Goal: Information Seeking & Learning: Find specific fact

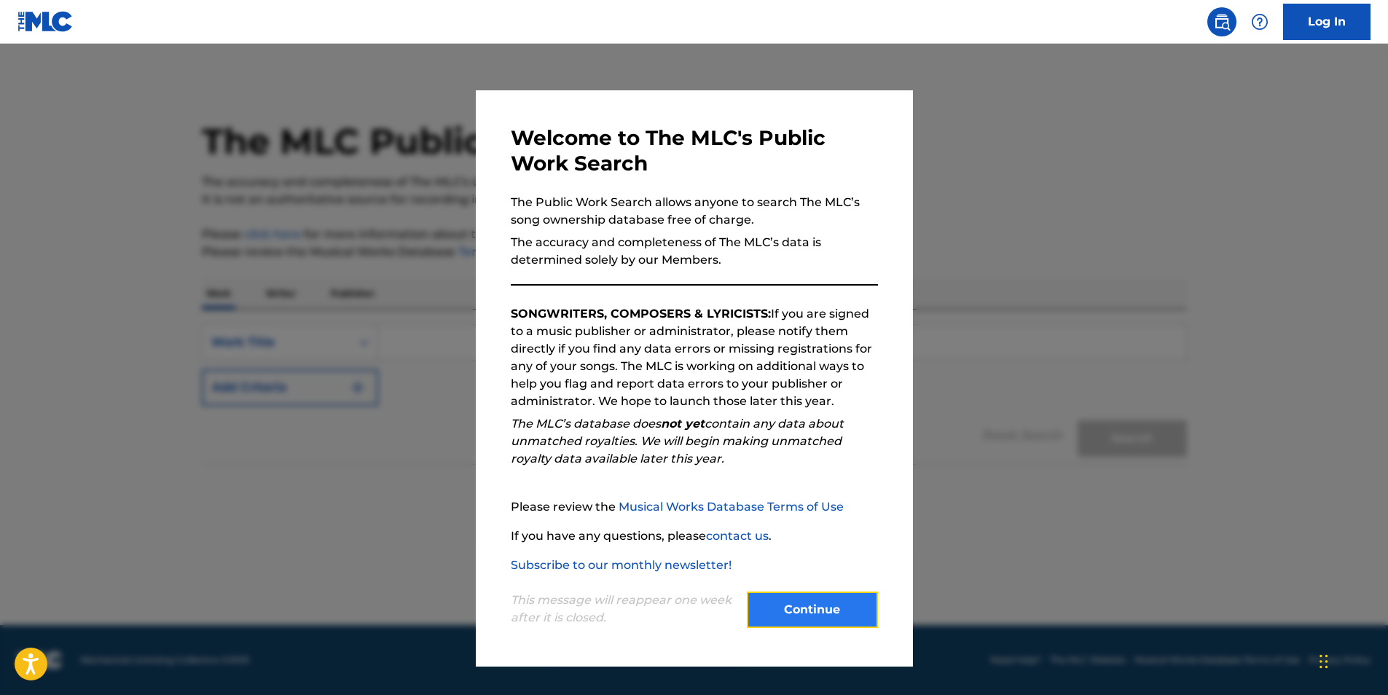
click at [800, 595] on button "Continue" at bounding box center [812, 609] width 131 height 36
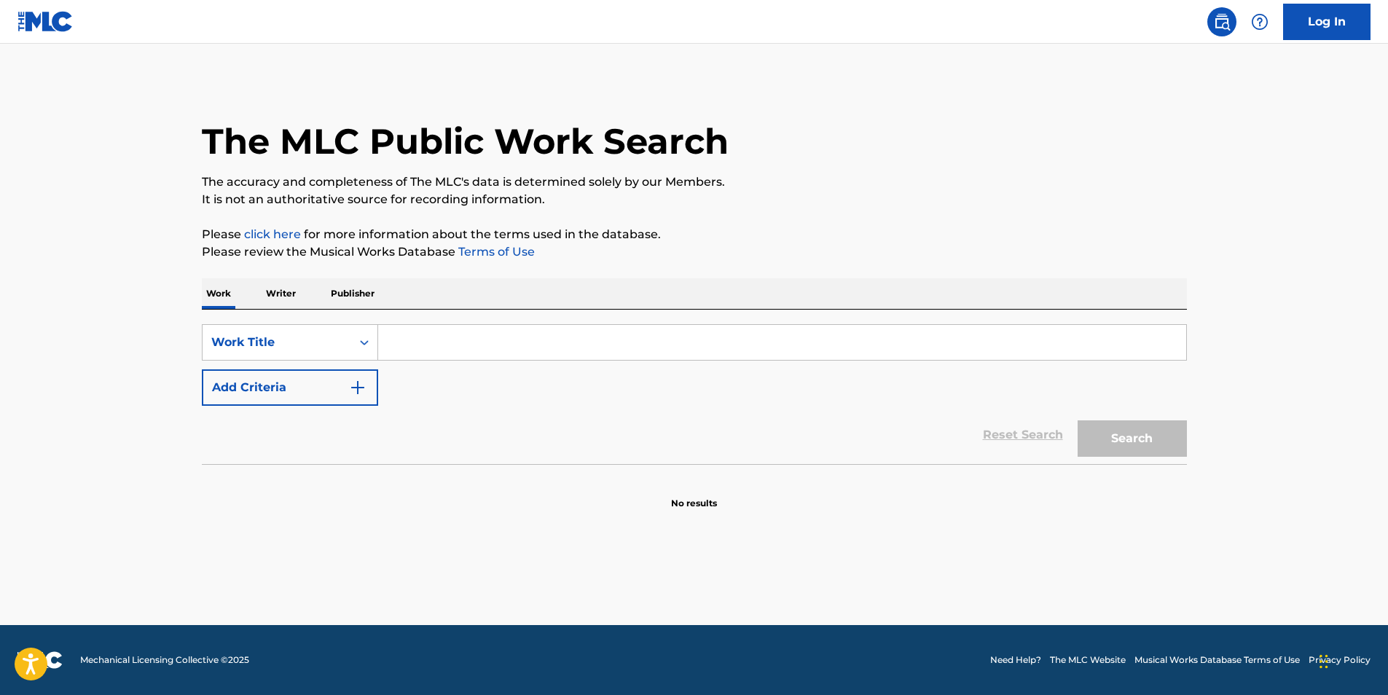
click at [420, 341] on input "Search Form" at bounding box center [782, 342] width 808 height 35
type input "INTELLIGENCE"
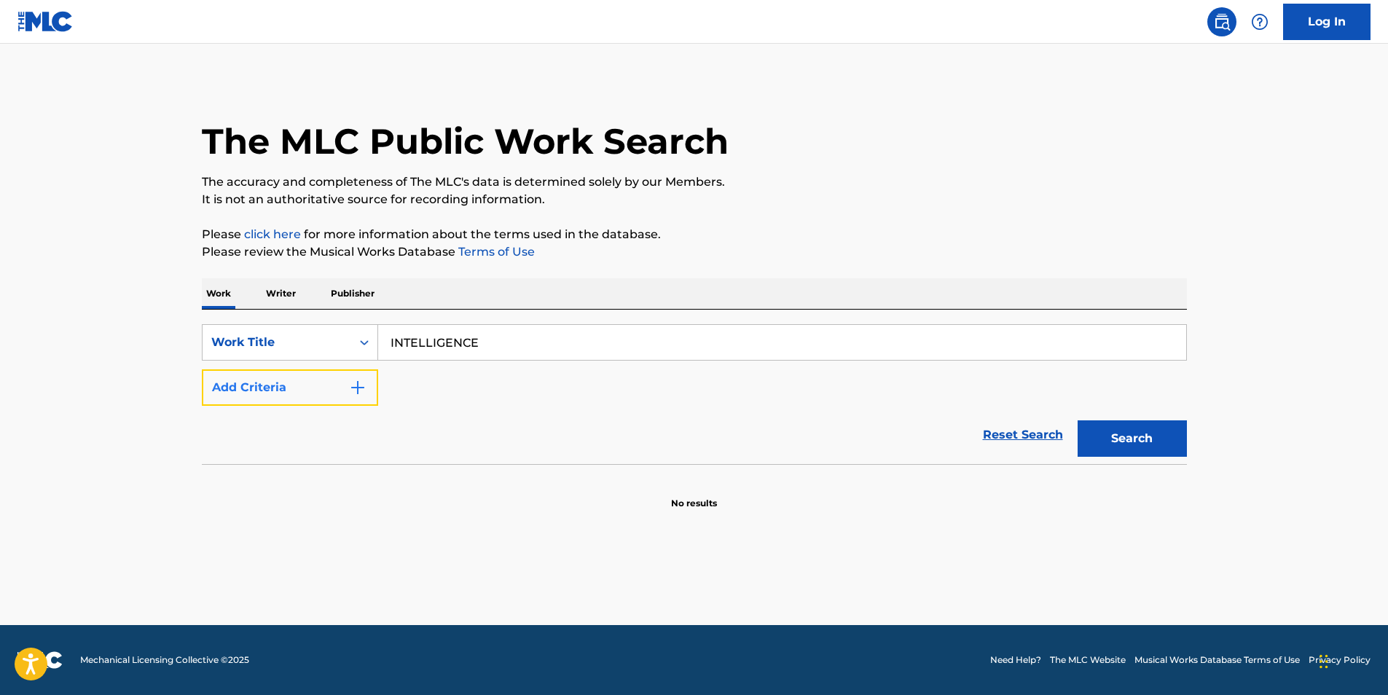
click at [358, 389] on img "Search Form" at bounding box center [357, 387] width 17 height 17
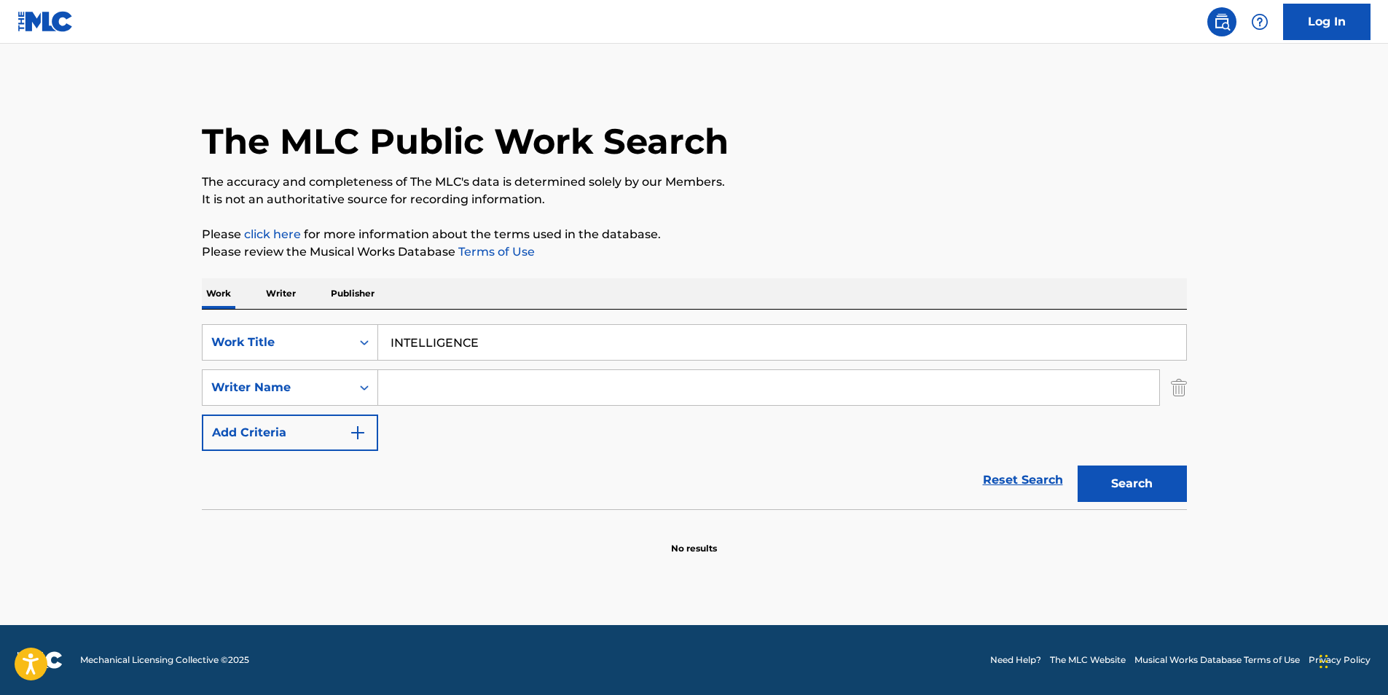
click at [441, 388] on input "Search Form" at bounding box center [768, 387] width 781 height 35
drag, startPoint x: 586, startPoint y: 477, endPoint x: 530, endPoint y: 442, distance: 65.5
click at [539, 444] on div "SearchWithCriteria32592984-f4f7-4a6b-97fa-c688efaf53ff Work Title INTELLIGENCE …" at bounding box center [694, 432] width 985 height 245
click at [434, 396] on input "Search Form" at bounding box center [768, 387] width 781 height 35
type input "IBIRONKE"
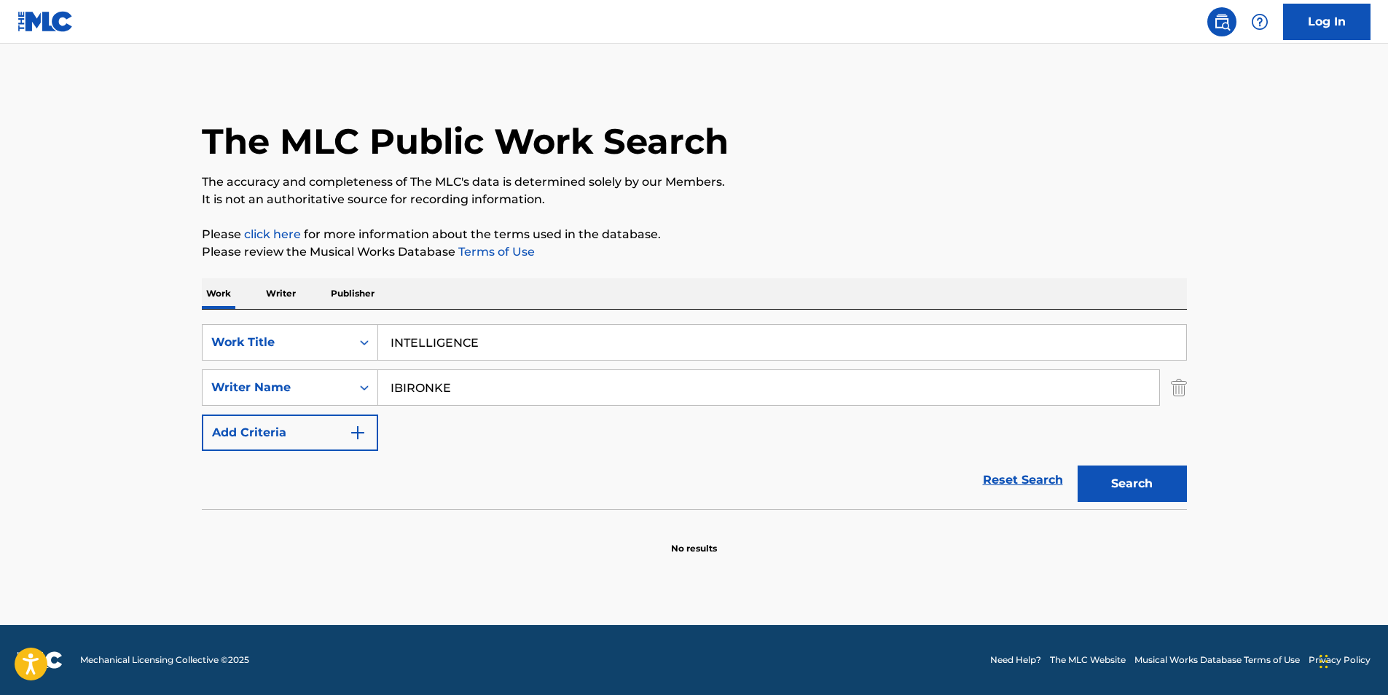
click at [1077, 465] on button "Search" at bounding box center [1131, 483] width 109 height 36
click at [1128, 489] on button "Search" at bounding box center [1131, 483] width 109 height 36
click at [481, 385] on input "IBIRONKE" at bounding box center [768, 387] width 781 height 35
click at [1108, 481] on button "Search" at bounding box center [1131, 483] width 109 height 36
click at [464, 380] on input "IBIRONKE" at bounding box center [768, 387] width 781 height 35
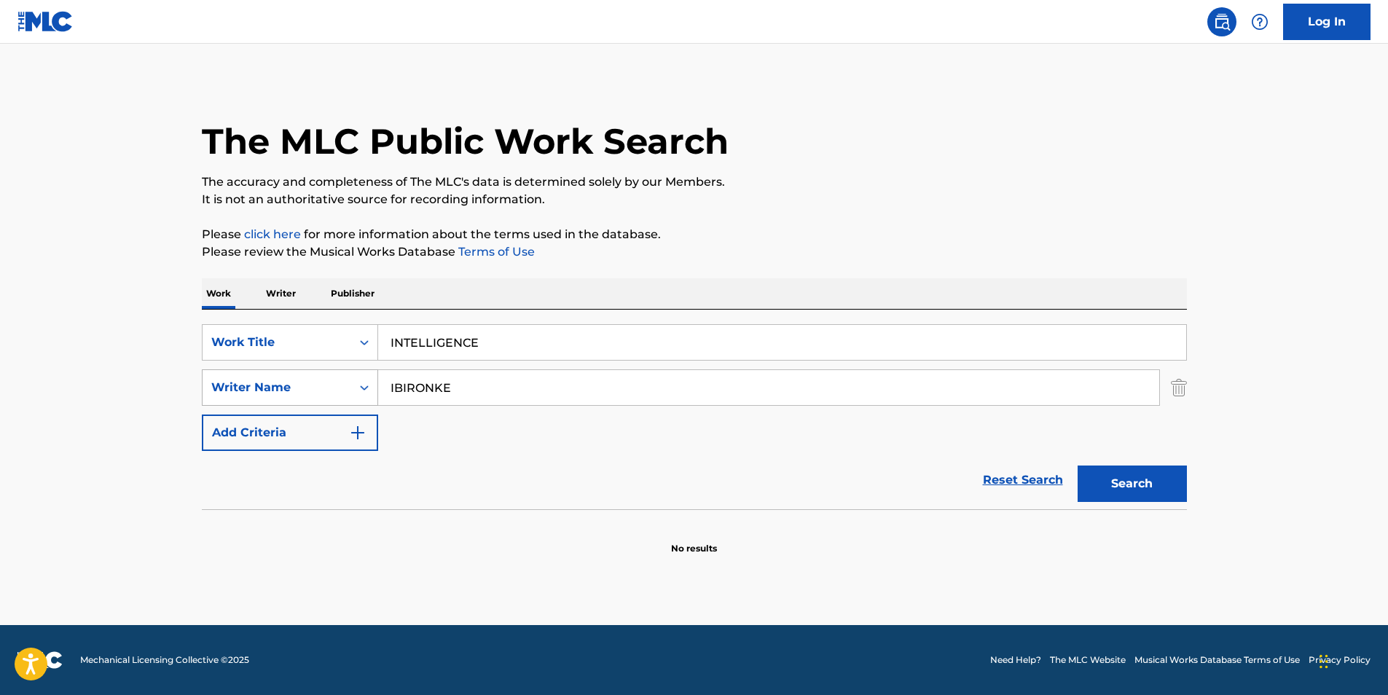
drag, startPoint x: 464, startPoint y: 385, endPoint x: 365, endPoint y: 400, distance: 100.1
click at [365, 400] on div "SearchWithCriteriaf895b7f8-473a-466b-ad89-81d4c4f70709 Writer Name IBIRONKE" at bounding box center [694, 387] width 985 height 36
click at [481, 383] on input "Search Form" at bounding box center [768, 387] width 781 height 35
